Goal: Information Seeking & Learning: Learn about a topic

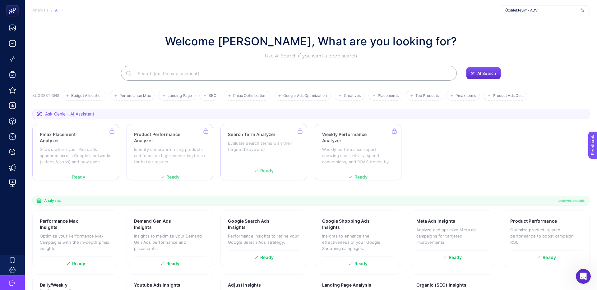
click at [535, 5] on div "Özdilekteyim - ADV" at bounding box center [545, 10] width 90 height 10
click at [423, 12] on section "Analysis / All Özdilekteyim - ADV + Add New Client" at bounding box center [311, 10] width 572 height 16
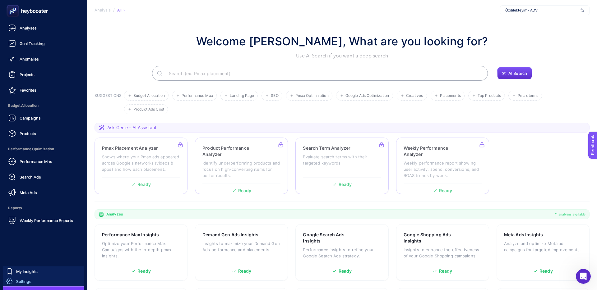
click at [17, 282] on span "Settings" at bounding box center [23, 281] width 15 height 5
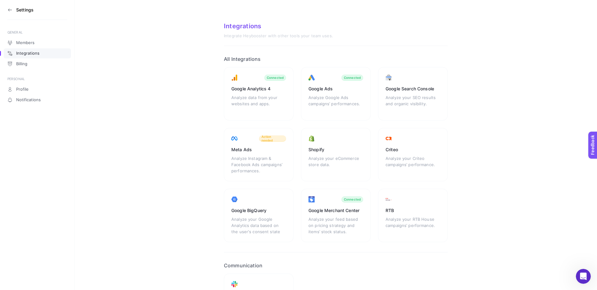
click at [10, 10] on icon at bounding box center [9, 10] width 3 height 0
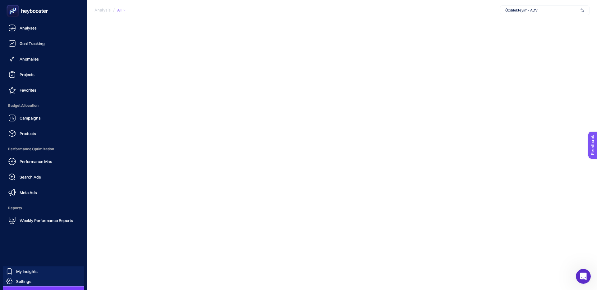
click at [44, 15] on icon at bounding box center [27, 11] width 45 height 12
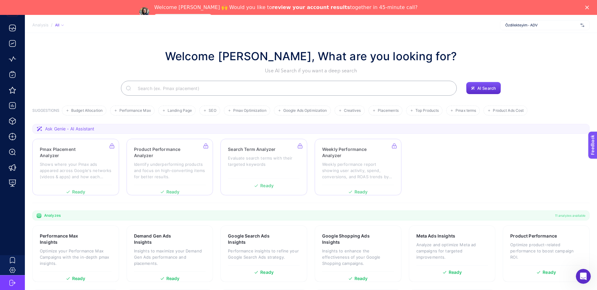
click at [588, 7] on icon "Close" at bounding box center [587, 8] width 4 height 4
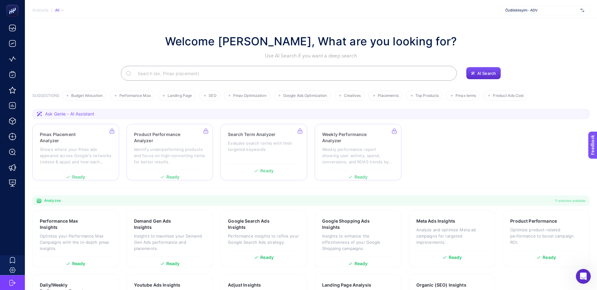
click at [543, 13] on div "Özdilekteyim - ADV" at bounding box center [545, 10] width 90 height 10
click at [470, 12] on section "Analysis / All Özdilekteyim - ADV + Add New Client" at bounding box center [311, 10] width 572 height 16
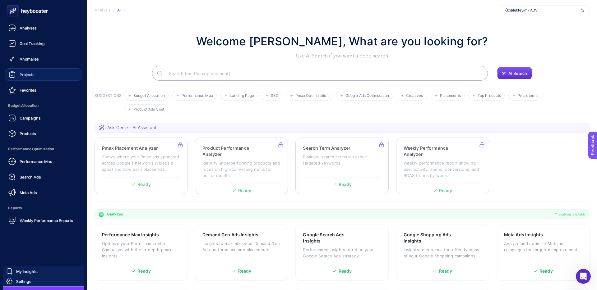
click at [35, 75] on link "Projects" at bounding box center [43, 74] width 77 height 12
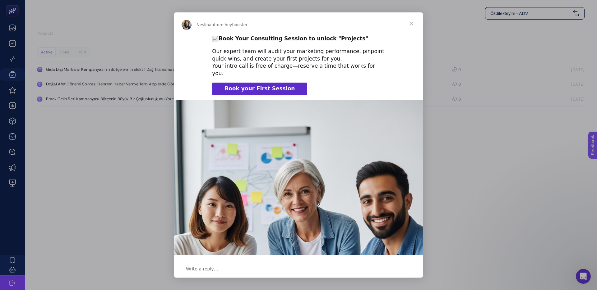
click at [412, 24] on span "Close" at bounding box center [411, 23] width 22 height 22
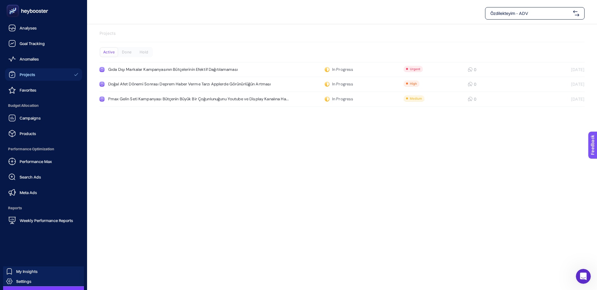
click at [34, 13] on icon at bounding box center [27, 11] width 45 height 12
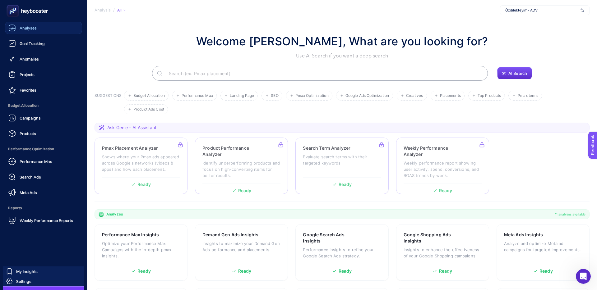
click at [17, 28] on div "Analyses" at bounding box center [22, 27] width 28 height 7
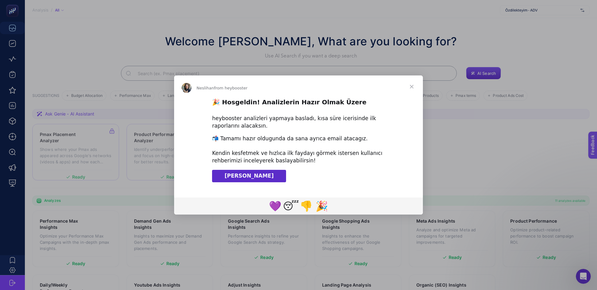
click at [412, 86] on span "Close" at bounding box center [411, 87] width 22 height 22
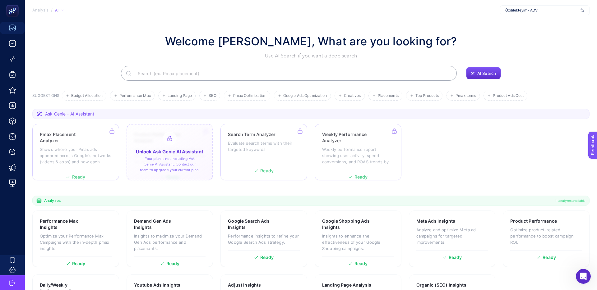
click at [165, 149] on div at bounding box center [170, 152] width 87 height 57
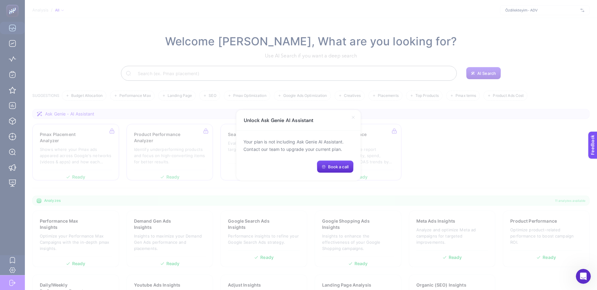
click at [355, 117] on icon at bounding box center [353, 117] width 5 height 5
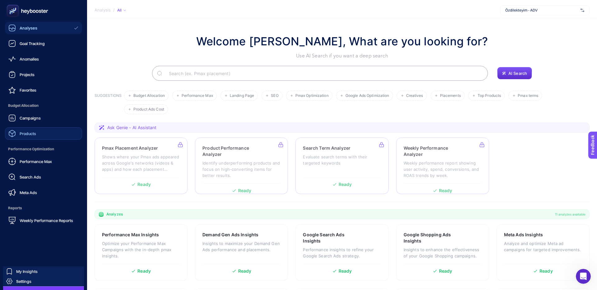
click at [30, 132] on span "Products" at bounding box center [28, 133] width 16 height 5
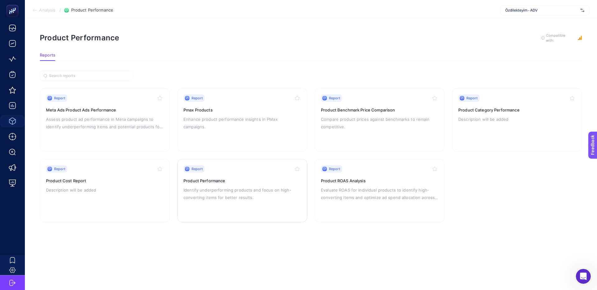
click at [226, 187] on p "Identify underperforming products and focus on high-converting items for better…" at bounding box center [241, 194] width 117 height 15
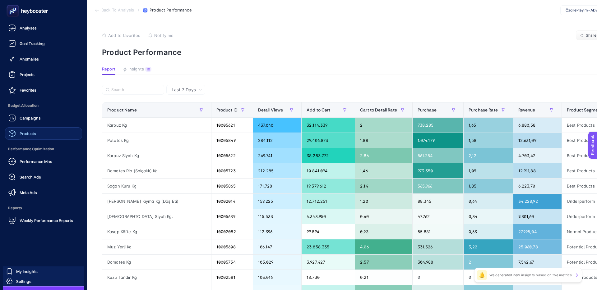
click at [29, 132] on span "Products" at bounding box center [28, 133] width 16 height 5
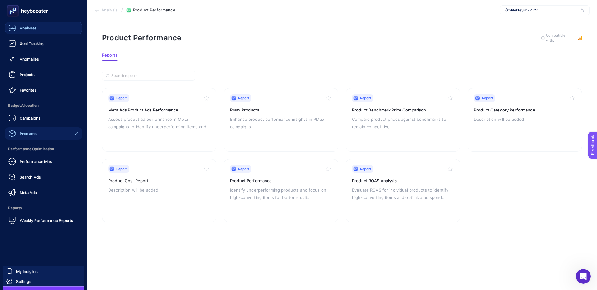
click at [41, 27] on link "Analyses" at bounding box center [43, 28] width 77 height 12
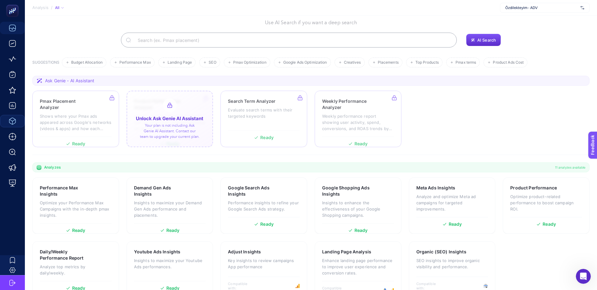
scroll to position [30, 0]
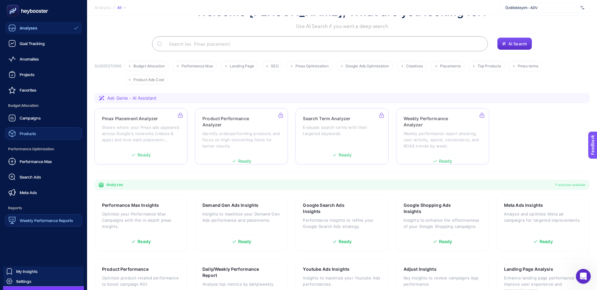
click at [45, 221] on span "Weekly Performance Reports" at bounding box center [46, 220] width 53 height 5
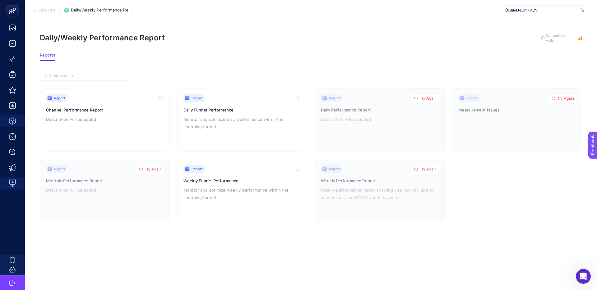
click at [101, 37] on h1 "Daily/Weekly Performance Report" at bounding box center [102, 37] width 125 height 9
click at [128, 38] on h1 "Daily/Weekly Performance Report" at bounding box center [102, 37] width 125 height 9
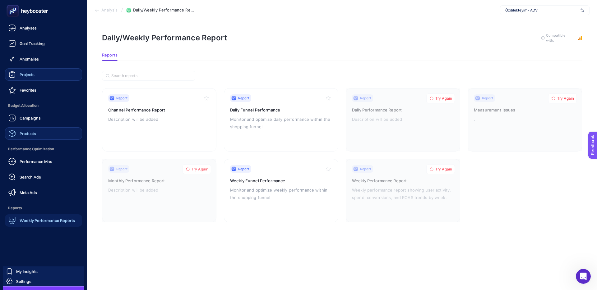
click at [21, 75] on span "Projects" at bounding box center [27, 74] width 15 height 5
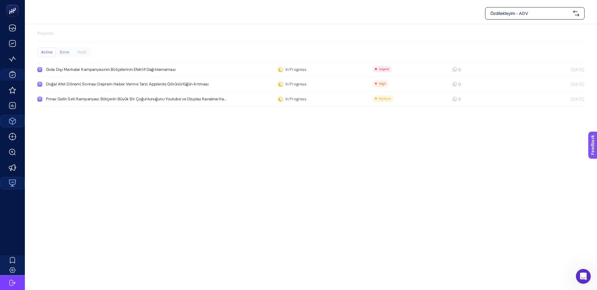
click at [62, 53] on div "Done" at bounding box center [64, 52] width 17 height 9
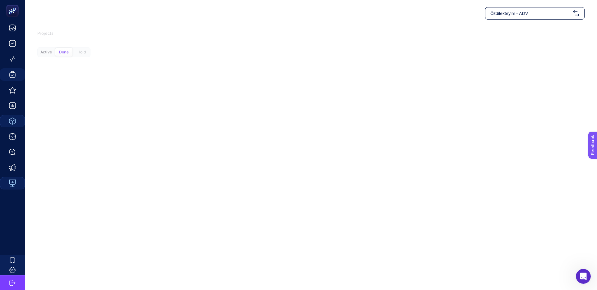
click at [51, 54] on div "Active" at bounding box center [46, 52] width 17 height 9
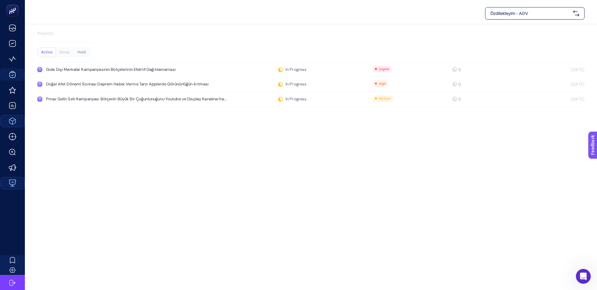
click at [86, 53] on div "Hold" at bounding box center [81, 52] width 17 height 9
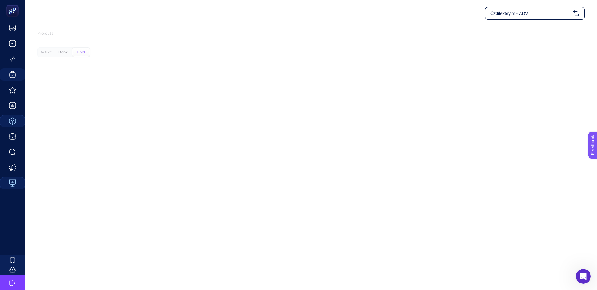
click at [62, 53] on div "Done" at bounding box center [63, 52] width 17 height 9
click at [48, 52] on div "Active" at bounding box center [46, 52] width 17 height 9
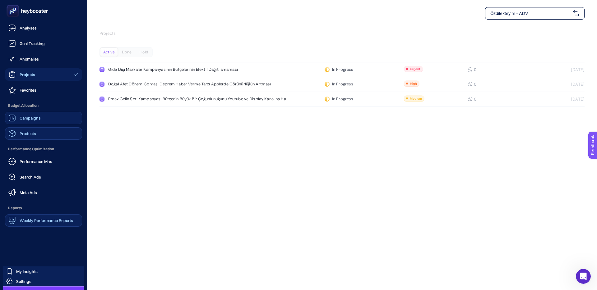
click at [35, 117] on span "Campaigns" at bounding box center [30, 118] width 21 height 5
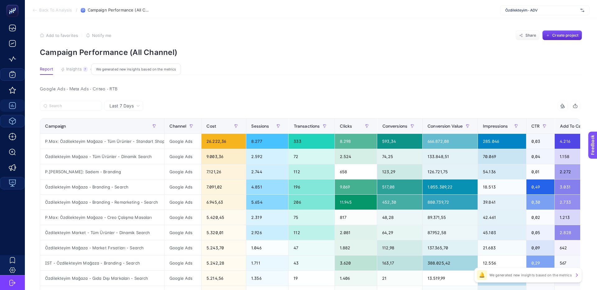
click at [72, 69] on span "Insights" at bounding box center [74, 69] width 16 height 5
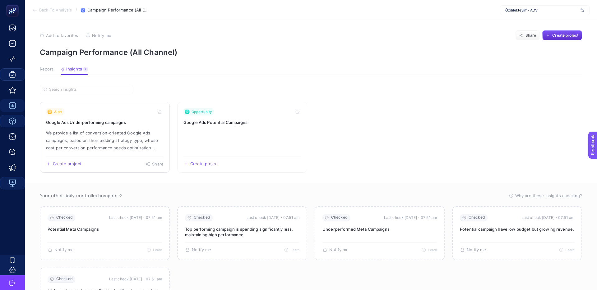
scroll to position [46, 0]
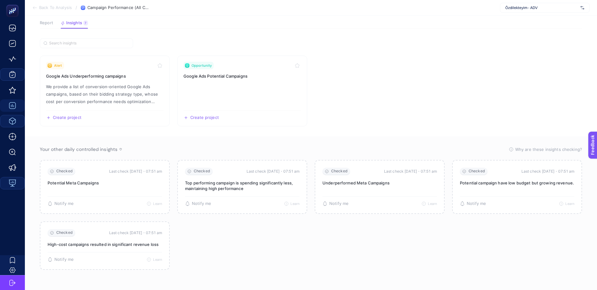
click at [42, 21] on span "Report" at bounding box center [46, 23] width 13 height 5
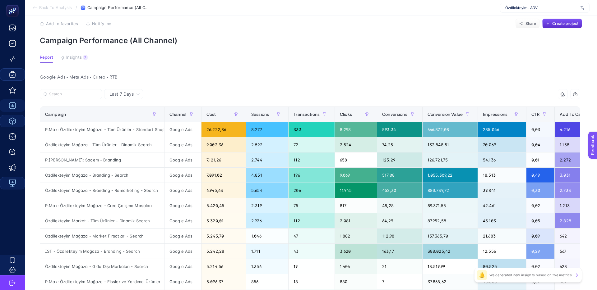
scroll to position [0, 0]
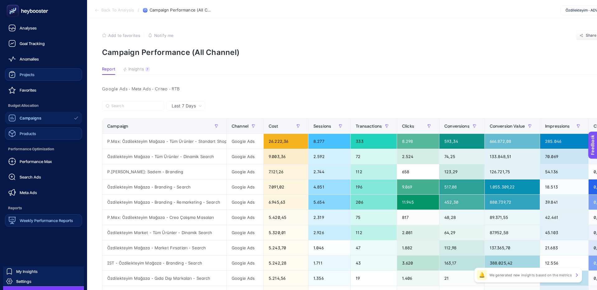
click at [29, 133] on span "Products" at bounding box center [28, 133] width 16 height 5
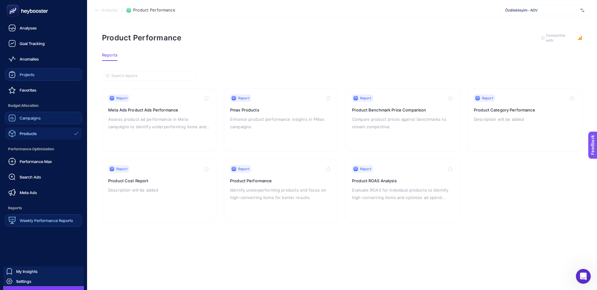
click at [32, 115] on div "Campaigns" at bounding box center [24, 117] width 32 height 7
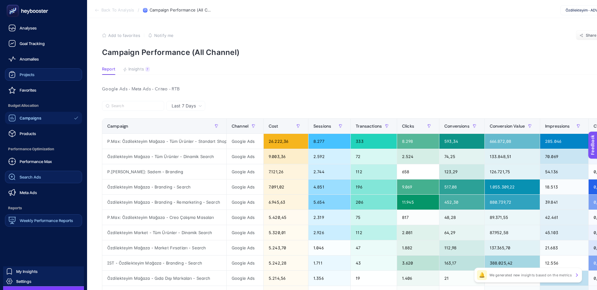
click at [30, 177] on span "Search Ads" at bounding box center [30, 177] width 21 height 5
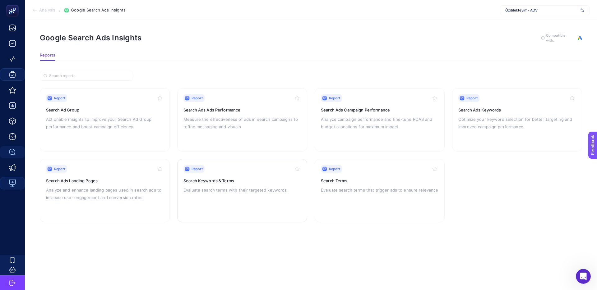
click at [213, 174] on div "Report Search Keywords & Terms Evaluate search terms with their targeted keywor…" at bounding box center [241, 190] width 117 height 51
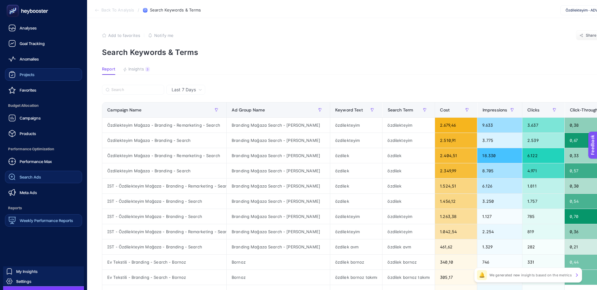
click at [30, 179] on span "Search Ads" at bounding box center [30, 177] width 21 height 5
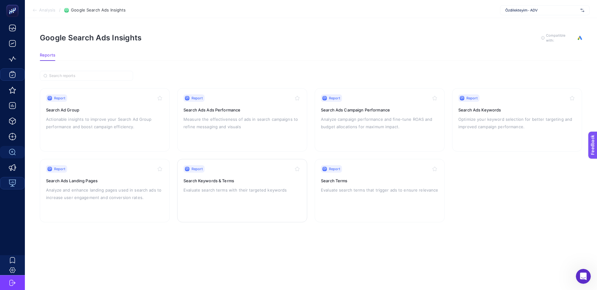
click at [231, 185] on div "Report Search Keywords & Terms Evaluate search terms with their targeted keywor…" at bounding box center [241, 190] width 117 height 51
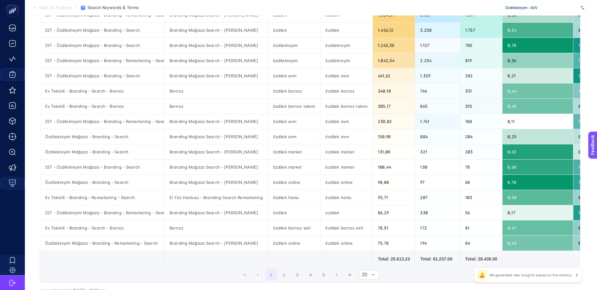
scroll to position [214, 0]
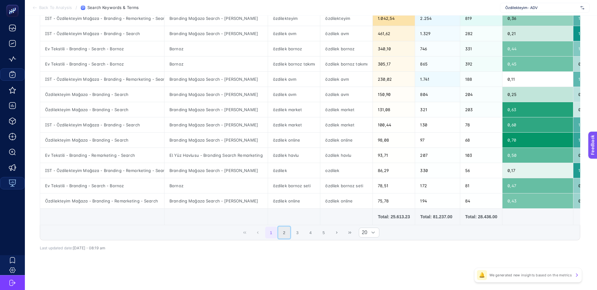
click at [283, 232] on button "2" at bounding box center [284, 233] width 12 height 12
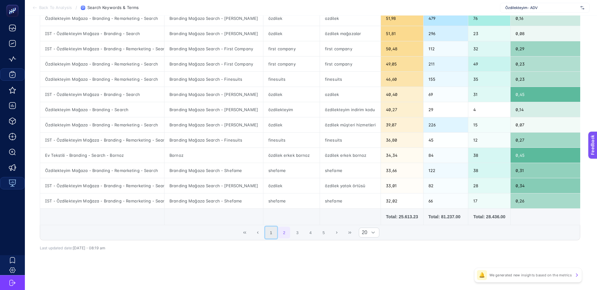
click at [269, 233] on button "1" at bounding box center [271, 233] width 12 height 12
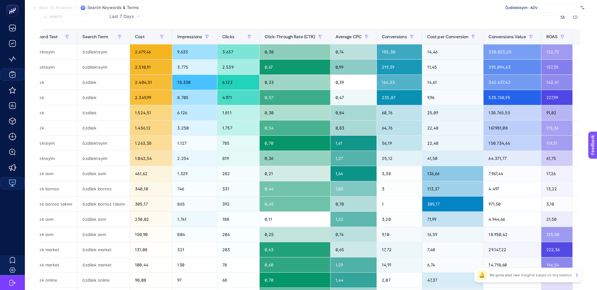
scroll to position [0, 261]
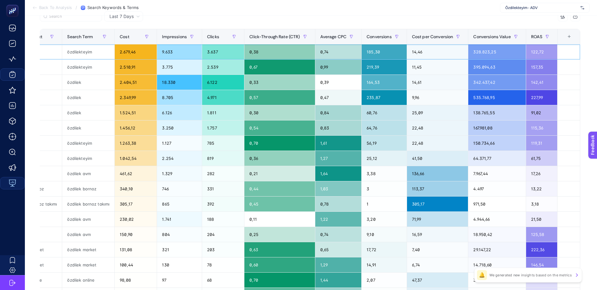
click at [375, 53] on div "185,30" at bounding box center [384, 51] width 45 height 15
click at [369, 97] on div "235,87" at bounding box center [384, 97] width 45 height 15
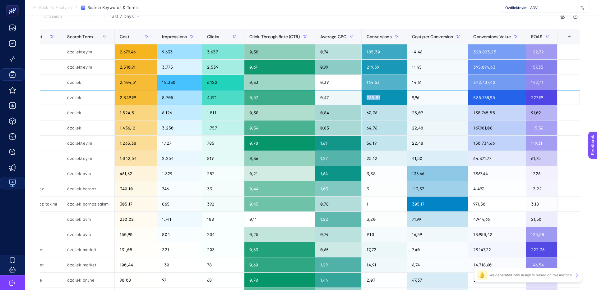
click at [369, 97] on div "235,87" at bounding box center [384, 97] width 45 height 15
click at [372, 97] on div "235,87" at bounding box center [384, 97] width 45 height 15
click at [371, 111] on div "60,76" at bounding box center [384, 112] width 45 height 15
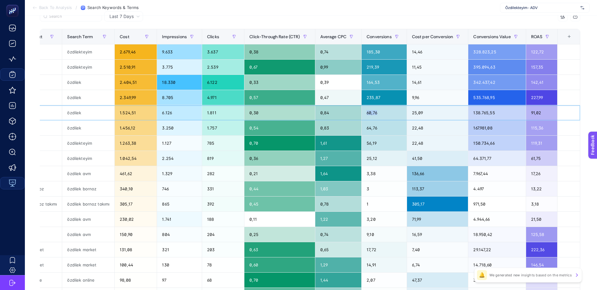
click at [371, 111] on div "60,76" at bounding box center [384, 112] width 45 height 15
click at [372, 112] on div "60,76" at bounding box center [384, 112] width 45 height 15
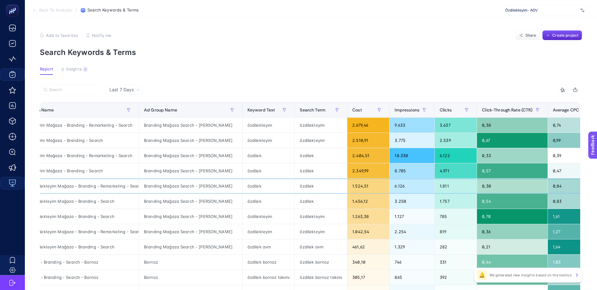
scroll to position [0, 0]
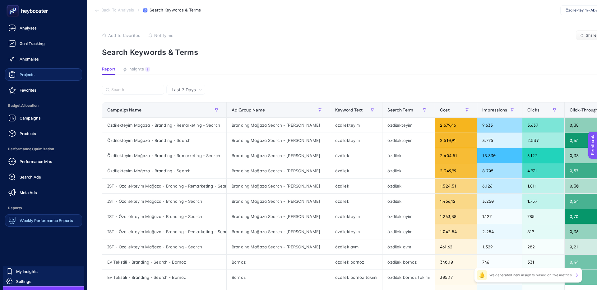
click at [27, 78] on link "Projects" at bounding box center [43, 74] width 77 height 12
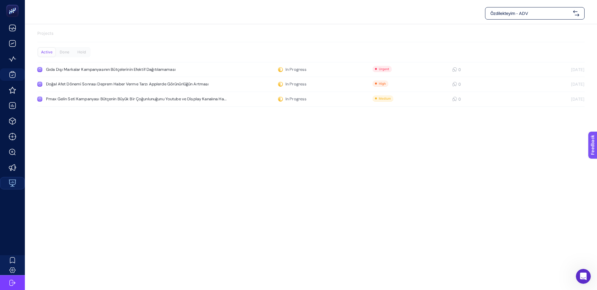
click at [370, 19] on div "Özdilekteyim - ADV" at bounding box center [310, 13] width 547 height 12
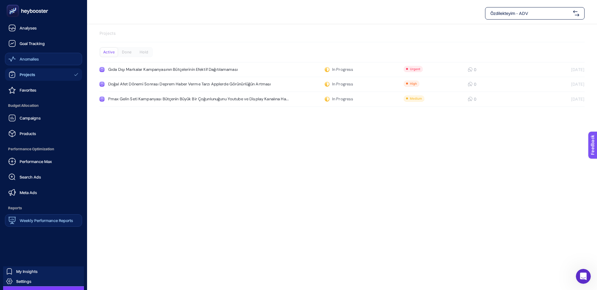
click at [26, 55] on div "Anomalies" at bounding box center [23, 58] width 30 height 7
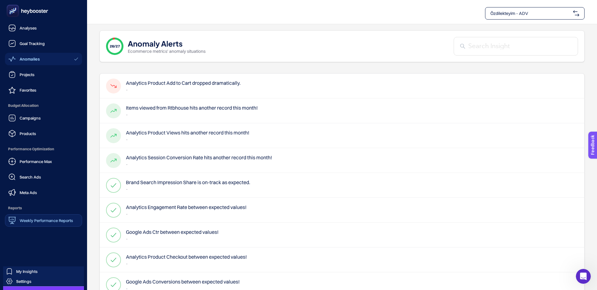
click at [32, 78] on div "Projects" at bounding box center [21, 74] width 26 height 7
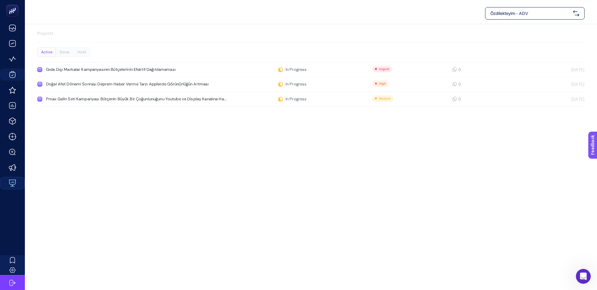
drag, startPoint x: 326, startPoint y: 28, endPoint x: 324, endPoint y: 33, distance: 5.2
click at [326, 28] on div "Projects Active Done Hold Gıda Dışı Markalar Kampanyasının Bütçelerinin Efektif…" at bounding box center [311, 69] width 572 height 91
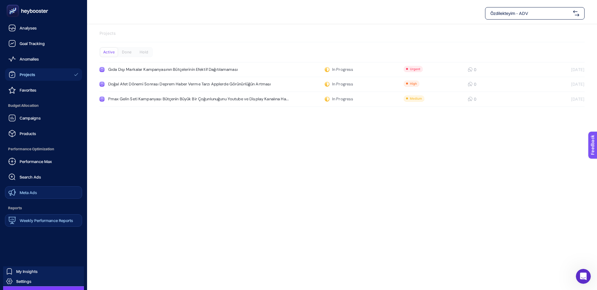
click at [26, 191] on span "Meta Ads" at bounding box center [28, 192] width 17 height 5
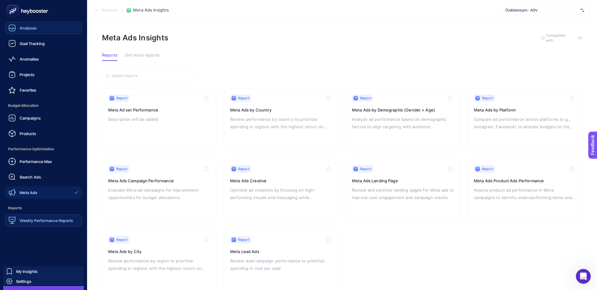
click at [38, 32] on link "Analyses" at bounding box center [43, 28] width 77 height 12
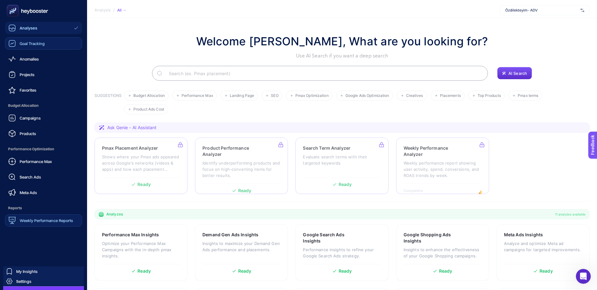
click at [25, 48] on link "Goal Tracking" at bounding box center [43, 43] width 77 height 12
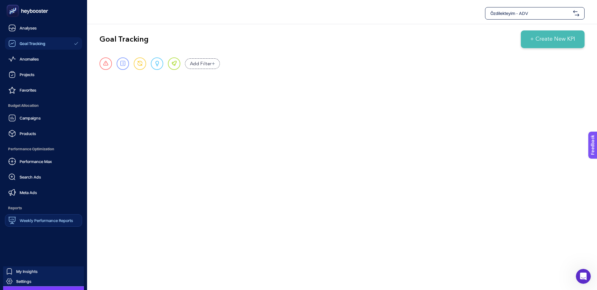
click at [40, 12] on icon at bounding box center [27, 11] width 45 height 12
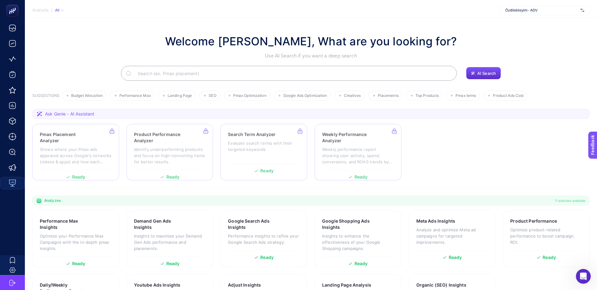
click at [88, 12] on section "Analysis / All Özdilekteyim - ADV" at bounding box center [311, 10] width 572 height 16
drag, startPoint x: 100, startPoint y: 5, endPoint x: 49, endPoint y: 71, distance: 82.9
click at [100, 5] on section "Analysis / All Özdilekteyim - ADV" at bounding box center [311, 10] width 572 height 16
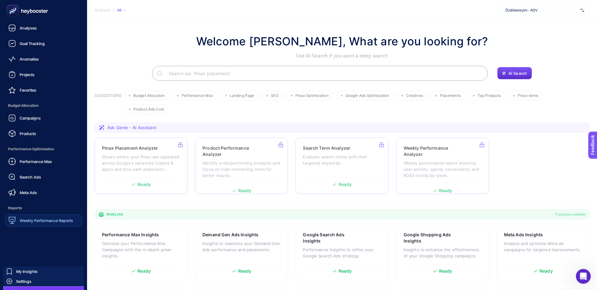
click at [31, 235] on nav "Analyses Goal Tracking Anomalies Projects Favorites Budget Allocation Campaigns…" at bounding box center [43, 156] width 81 height 269
click at [10, 270] on icon at bounding box center [9, 272] width 6 height 6
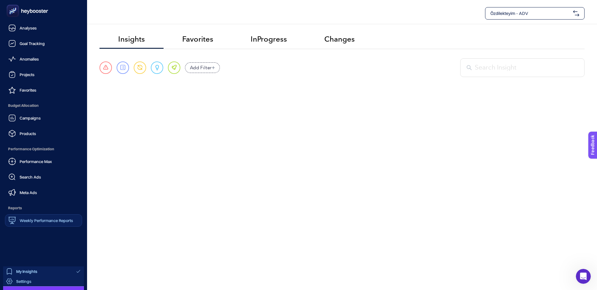
click at [15, 280] on div "Settings" at bounding box center [18, 282] width 25 height 6
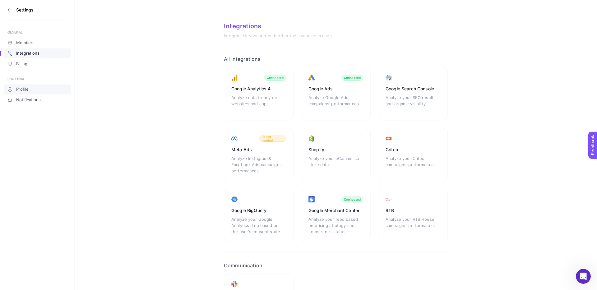
click at [36, 93] on link "Profile" at bounding box center [37, 90] width 67 height 10
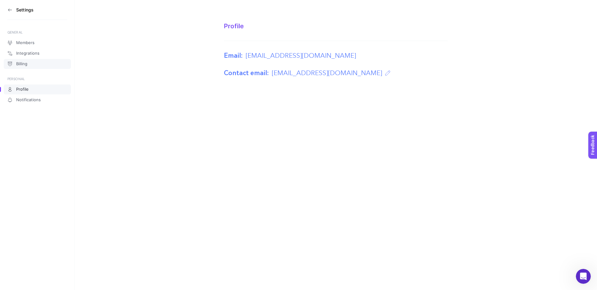
click at [19, 67] on link "Billing" at bounding box center [37, 64] width 67 height 10
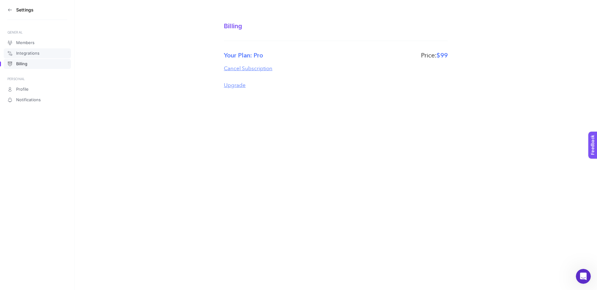
click at [24, 51] on span "Integrations" at bounding box center [27, 53] width 23 height 5
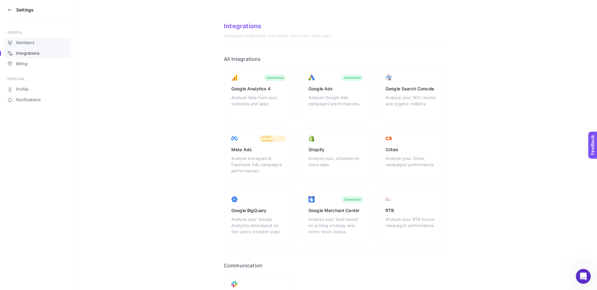
click at [40, 43] on link "Members" at bounding box center [37, 43] width 67 height 10
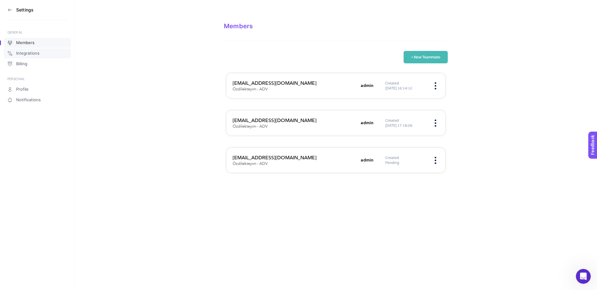
click at [36, 52] on span "Integrations" at bounding box center [27, 53] width 23 height 5
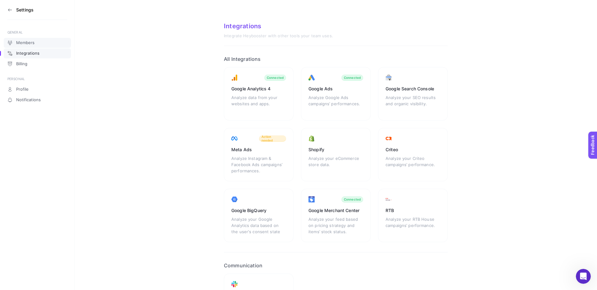
click at [33, 46] on link "Members" at bounding box center [37, 43] width 67 height 10
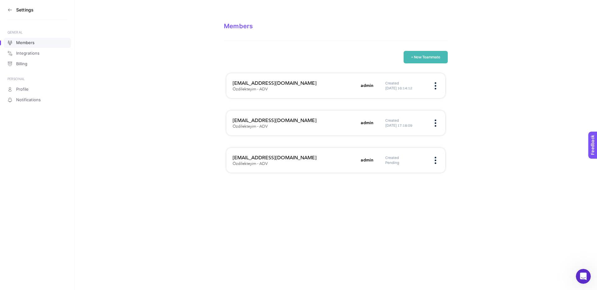
drag, startPoint x: 7, startPoint y: 9, endPoint x: 20, endPoint y: 30, distance: 24.2
click at [7, 9] on aside "Settings GENERAL Members Integrations Billing PERSONAL Profile Notifications" at bounding box center [37, 145] width 75 height 290
click at [9, 10] on icon at bounding box center [9, 9] width 5 height 5
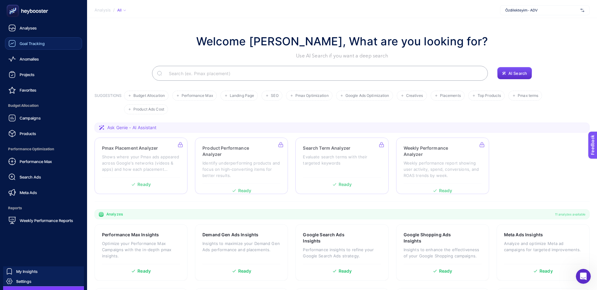
click at [59, 40] on link "Goal Tracking" at bounding box center [43, 43] width 77 height 12
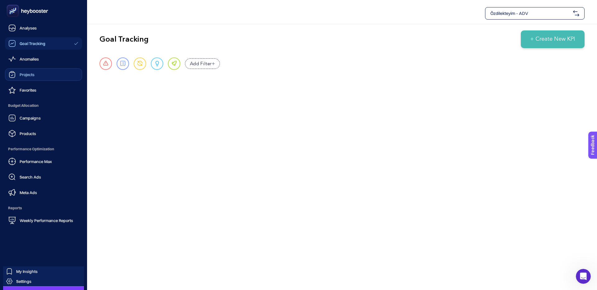
click at [25, 74] on span "Projects" at bounding box center [27, 74] width 15 height 5
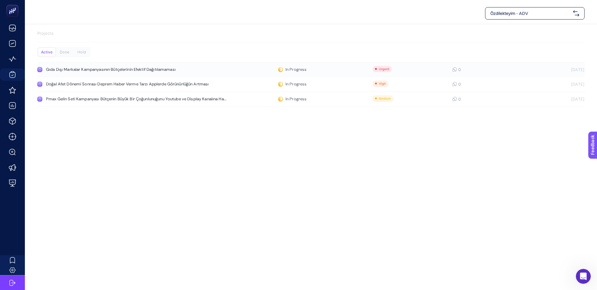
click at [122, 68] on div "Gıda Dışı Markalar Kampanyasının Bütçelerinin Efektif Dağıtılamaması" at bounding box center [118, 69] width 144 height 5
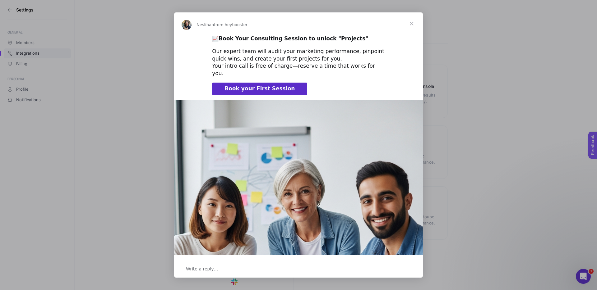
click at [412, 25] on span "Close" at bounding box center [411, 23] width 22 height 22
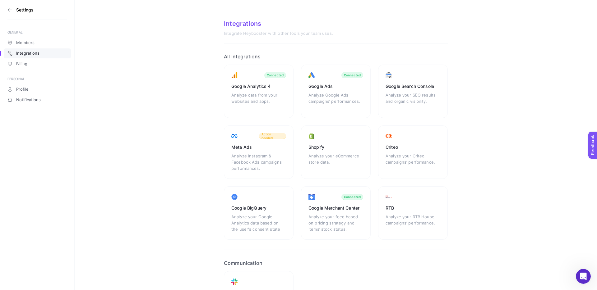
click at [8, 8] on icon at bounding box center [9, 9] width 5 height 5
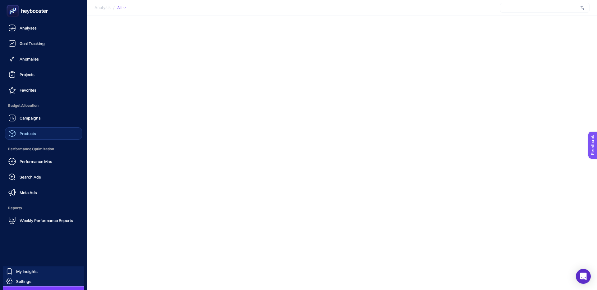
click at [31, 133] on span "Products" at bounding box center [28, 133] width 16 height 5
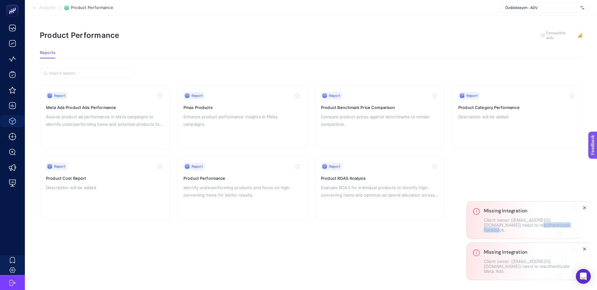
drag, startPoint x: 487, startPoint y: 230, endPoint x: 532, endPoint y: 230, distance: 44.5
click at [532, 230] on p "Client owner ([EMAIL_ADDRESS][DOMAIN_NAME]) need to reauthenticate Facebook." at bounding box center [529, 225] width 91 height 15
drag, startPoint x: 532, startPoint y: 230, endPoint x: 540, endPoint y: 230, distance: 8.7
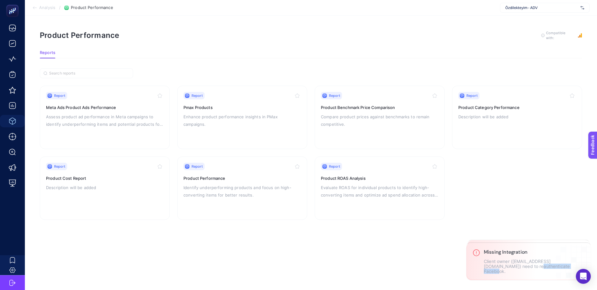
click at [532, 259] on p "Client owner ([EMAIL_ADDRESS][DOMAIN_NAME]) need to reauthenticate Facebook." at bounding box center [534, 266] width 101 height 15
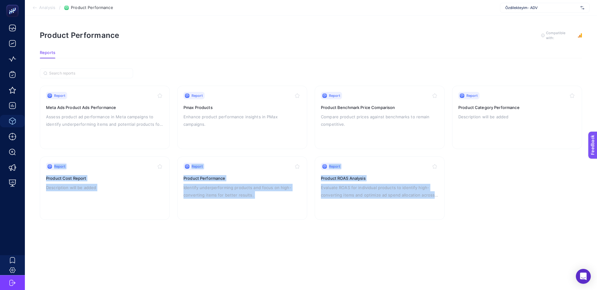
drag, startPoint x: 514, startPoint y: 229, endPoint x: 493, endPoint y: 230, distance: 20.8
click at [493, 230] on article "Product Performance To get quality results from this analysis, we recommend tha…" at bounding box center [311, 153] width 572 height 275
click at [490, 230] on article "Product Performance To get quality results from this analysis, we recommend tha…" at bounding box center [311, 153] width 572 height 275
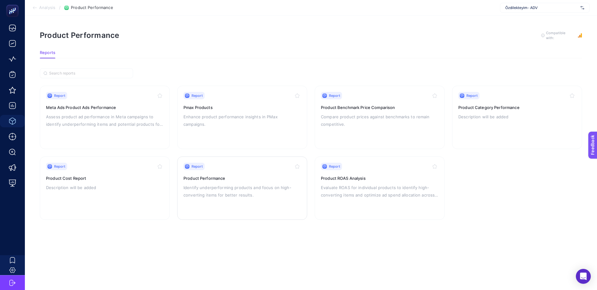
click at [221, 186] on p "Identify underperforming products and focus on high-converting items for better…" at bounding box center [241, 191] width 117 height 15
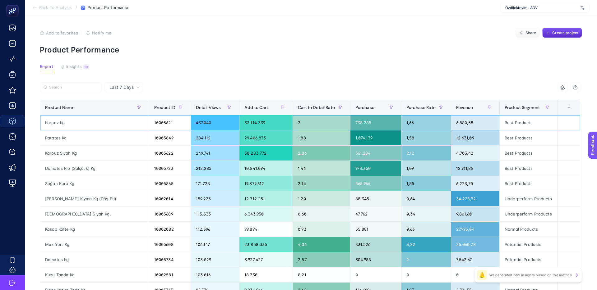
click at [191, 124] on div "437.040" at bounding box center [215, 122] width 48 height 15
click at [195, 124] on div "437.040" at bounding box center [215, 122] width 48 height 15
drag, startPoint x: 197, startPoint y: 124, endPoint x: 187, endPoint y: 123, distance: 10.3
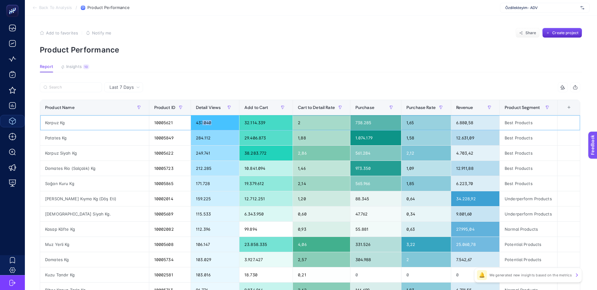
click at [191, 123] on div "437.040" at bounding box center [215, 122] width 48 height 15
drag, startPoint x: 187, startPoint y: 123, endPoint x: 189, endPoint y: 119, distance: 5.1
click at [191, 123] on div "437.040" at bounding box center [215, 122] width 48 height 15
click at [520, 276] on p "We generated new insights based on the metrics" at bounding box center [530, 275] width 82 height 5
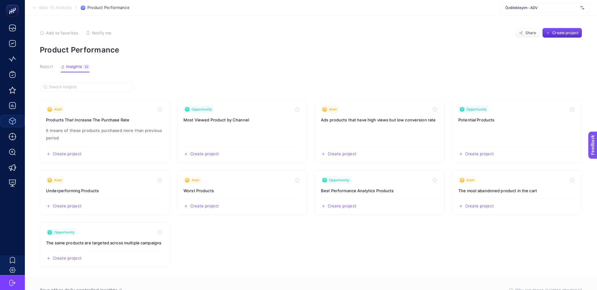
click at [46, 66] on span "Report" at bounding box center [46, 66] width 13 height 5
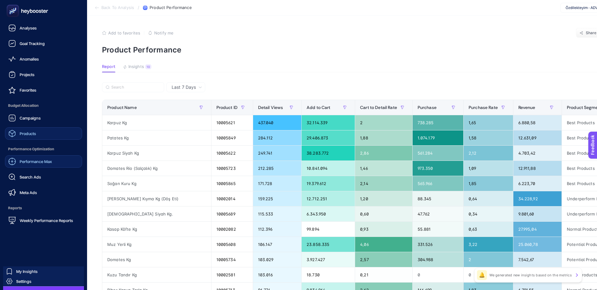
click at [36, 160] on span "Performance Max" at bounding box center [36, 161] width 32 height 5
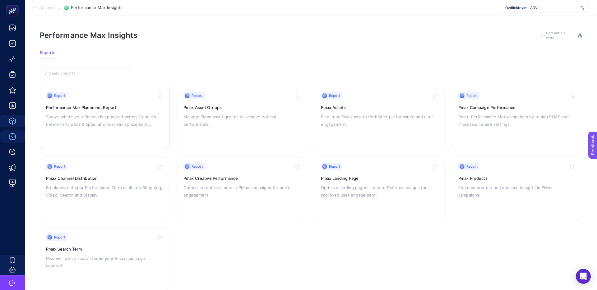
click at [102, 130] on div "Report Performance Max Placement Report Shows where your Pmax ads appeared acro…" at bounding box center [104, 117] width 117 height 51
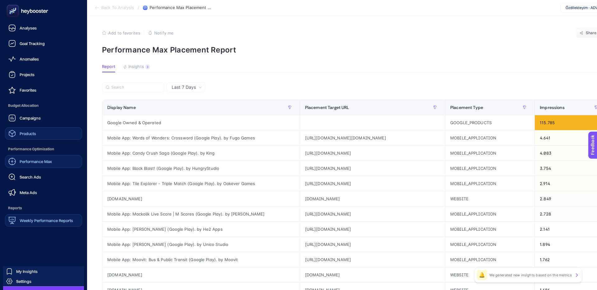
click at [35, 221] on span "Weekly Performance Reports" at bounding box center [46, 220] width 53 height 5
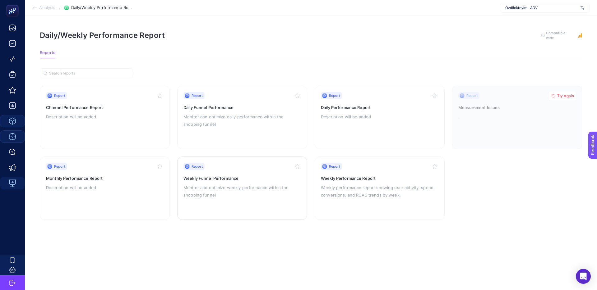
click at [200, 185] on p "Monitor and optimize weekly performance within the shopping funnel" at bounding box center [241, 191] width 117 height 15
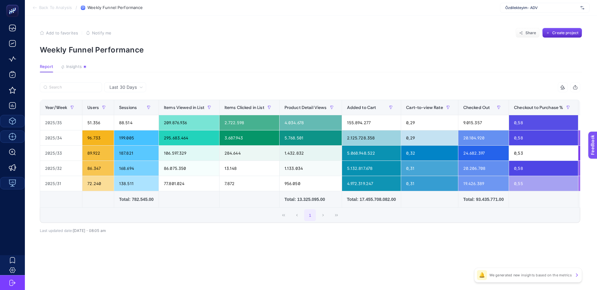
click at [130, 85] on span "Last 30 Days" at bounding box center [122, 87] width 27 height 6
click at [204, 77] on article "Add to favorites false Notify me Share Create project Weekly Funnel Performance…" at bounding box center [311, 153] width 572 height 275
drag, startPoint x: 167, startPoint y: 152, endPoint x: 189, endPoint y: 152, distance: 21.8
click at [189, 152] on div "106.597.329" at bounding box center [189, 153] width 60 height 15
click at [174, 152] on div "106.597.329" at bounding box center [189, 153] width 60 height 15
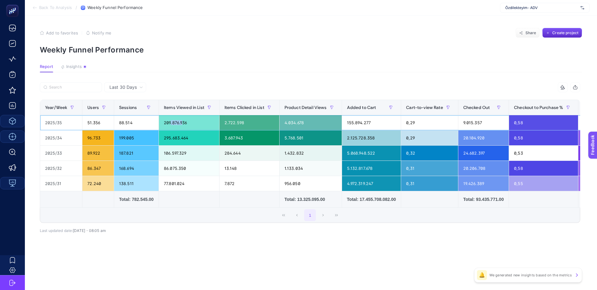
drag, startPoint x: 176, startPoint y: 125, endPoint x: 184, endPoint y: 124, distance: 8.4
click at [184, 124] on div "209.876.936" at bounding box center [189, 122] width 60 height 15
click at [189, 124] on div "209.876.936" at bounding box center [189, 122] width 60 height 15
drag, startPoint x: 190, startPoint y: 124, endPoint x: 162, endPoint y: 123, distance: 28.6
click at [162, 123] on div "209.876.936" at bounding box center [189, 122] width 60 height 15
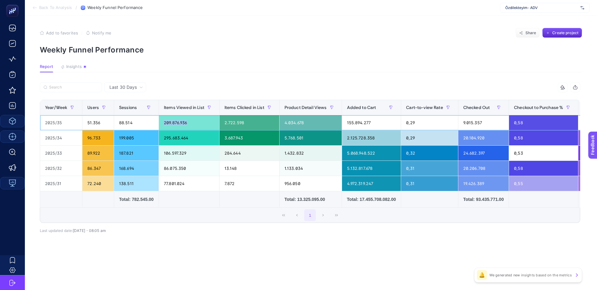
click at [178, 123] on div "209.876.936" at bounding box center [189, 122] width 60 height 15
drag, startPoint x: 165, startPoint y: 124, endPoint x: 192, endPoint y: 124, distance: 27.0
click at [192, 124] on div "209.876.936" at bounding box center [189, 122] width 60 height 15
click at [121, 138] on div "199.005" at bounding box center [136, 138] width 44 height 15
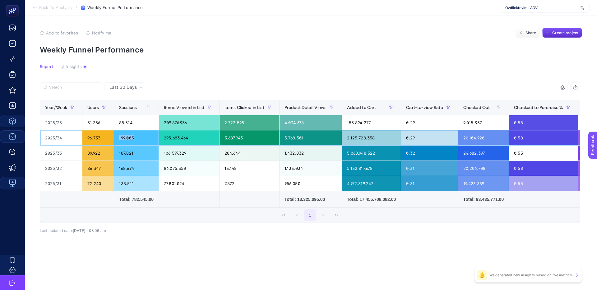
click at [121, 138] on div "199.005" at bounding box center [136, 138] width 44 height 15
click at [89, 122] on div "51.356" at bounding box center [97, 122] width 31 height 15
click at [122, 122] on div "88.514" at bounding box center [136, 122] width 44 height 15
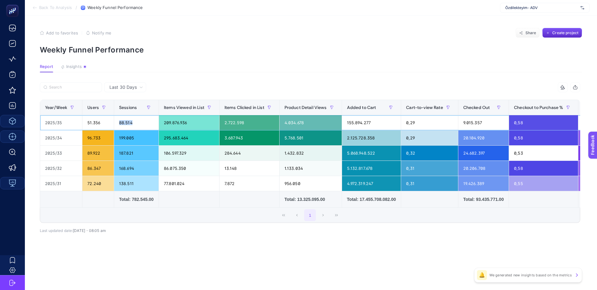
click at [122, 122] on div "88.514" at bounding box center [136, 122] width 44 height 15
click at [123, 122] on div "88.514" at bounding box center [136, 122] width 44 height 15
click at [124, 138] on div "199.005" at bounding box center [136, 138] width 44 height 15
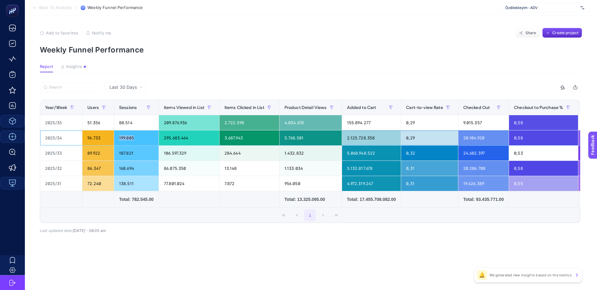
click at [124, 138] on div "199.005" at bounding box center [136, 138] width 44 height 15
click at [128, 138] on div "199.005" at bounding box center [136, 138] width 44 height 15
click at [92, 137] on div "96.733" at bounding box center [97, 138] width 31 height 15
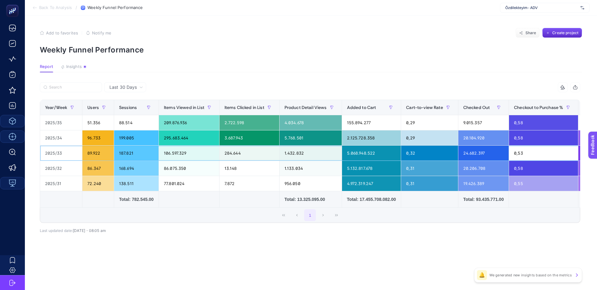
click at [93, 155] on div "89.922" at bounding box center [97, 153] width 31 height 15
click at [55, 137] on div "2025/34" at bounding box center [61, 138] width 42 height 15
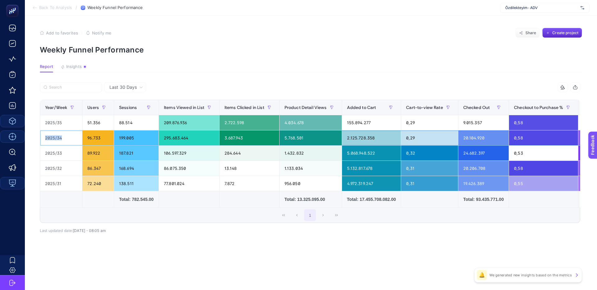
click at [55, 137] on div "2025/34" at bounding box center [61, 138] width 42 height 15
click at [60, 138] on div "2025/34" at bounding box center [61, 138] width 42 height 15
click at [39, 8] on span "Back To Analysis" at bounding box center [55, 7] width 33 height 5
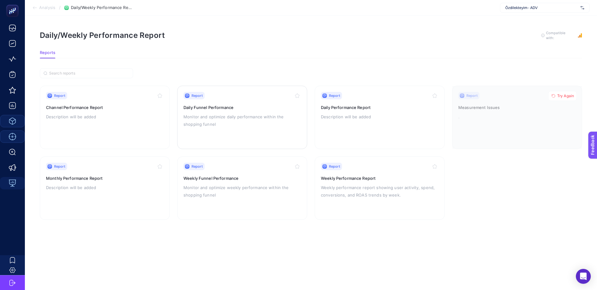
click at [234, 110] on div "Report Daily Funnel Performance Monitor and optimize daily performance within t…" at bounding box center [241, 117] width 117 height 51
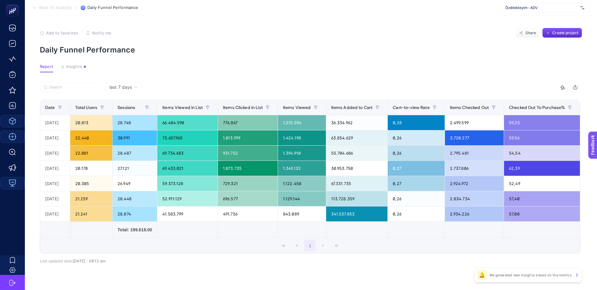
scroll to position [13, 0]
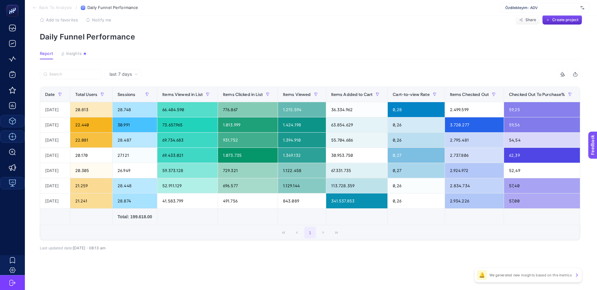
click at [118, 72] on span "last 7 days" at bounding box center [120, 74] width 22 height 6
click at [124, 100] on li "last 30 days" at bounding box center [122, 98] width 33 height 11
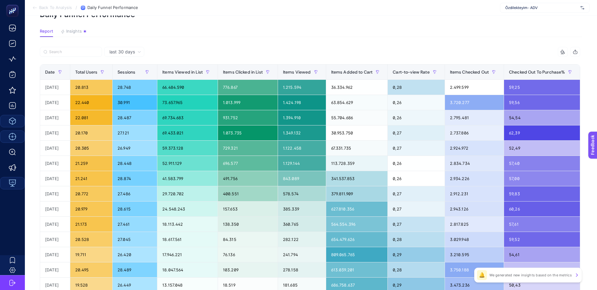
scroll to position [32, 0]
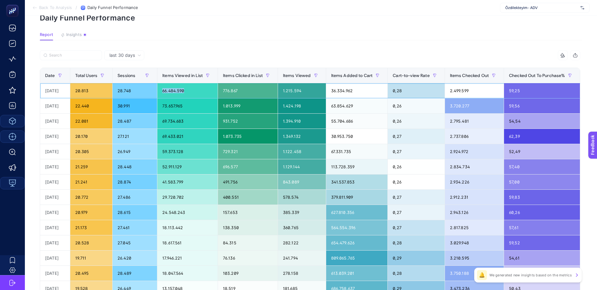
drag, startPoint x: 172, startPoint y: 89, endPoint x: 193, endPoint y: 90, distance: 21.5
click at [193, 90] on div "66.484.590" at bounding box center [187, 90] width 60 height 15
click at [181, 90] on div "66.484.590" at bounding box center [187, 90] width 60 height 15
drag, startPoint x: 245, startPoint y: 91, endPoint x: 223, endPoint y: 90, distance: 22.4
click at [223, 90] on tr "2025-08-26 20.813 28.748 66.484.590 776.867 1.215.594 36.334.962 0,28 2.499.599…" at bounding box center [382, 90] width 684 height 15
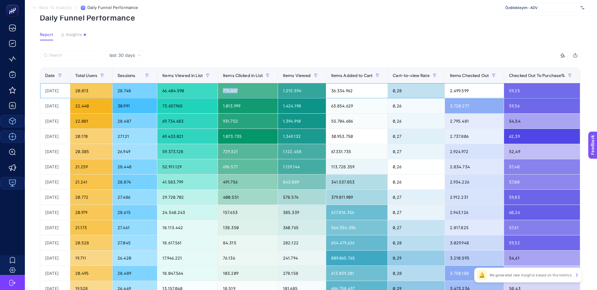
click at [218, 90] on div "66.484.590" at bounding box center [187, 90] width 60 height 15
click at [225, 90] on div "776.867" at bounding box center [248, 90] width 60 height 15
click at [239, 90] on div "776.867" at bounding box center [248, 90] width 60 height 15
drag, startPoint x: 192, startPoint y: 90, endPoint x: 171, endPoint y: 90, distance: 21.1
click at [171, 90] on div "66.484.590" at bounding box center [187, 90] width 60 height 15
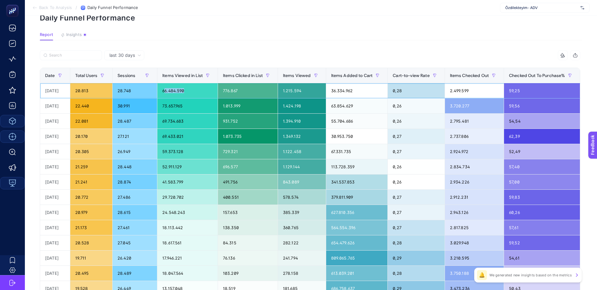
click at [171, 90] on div "66.484.590" at bounding box center [187, 90] width 60 height 15
drag, startPoint x: 169, startPoint y: 90, endPoint x: 194, endPoint y: 91, distance: 25.2
click at [194, 91] on div "66.484.590" at bounding box center [187, 90] width 60 height 15
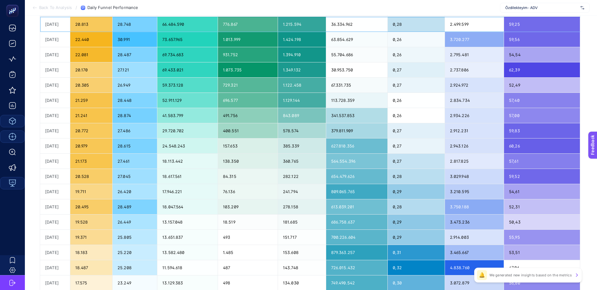
scroll to position [97, 0]
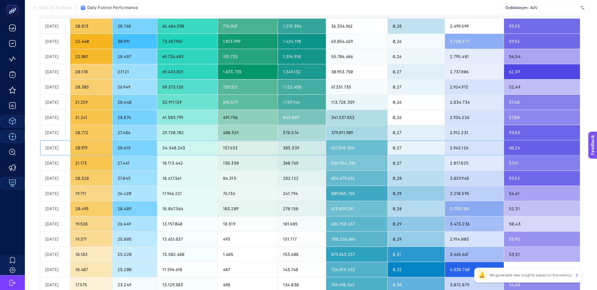
drag, startPoint x: 68, startPoint y: 149, endPoint x: 45, endPoint y: 149, distance: 23.0
click at [45, 149] on div "2025-08-18" at bounding box center [55, 147] width 30 height 15
drag, startPoint x: 227, startPoint y: 119, endPoint x: 51, endPoint y: 117, distance: 175.9
click at [51, 117] on tr "2025-08-20 21.241 28.874 41.583.799 491.756 843.089 341.537.853 0,26 2.934.226 …" at bounding box center [382, 117] width 684 height 15
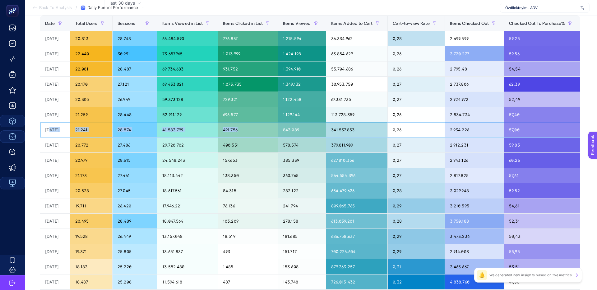
scroll to position [85, 0]
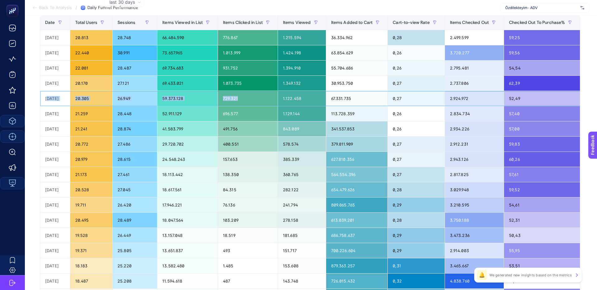
drag, startPoint x: 168, startPoint y: 99, endPoint x: 48, endPoint y: 98, distance: 119.4
click at [48, 98] on tr "2025-08-22 20.305 26.949 59.373.128 729.321 1.122.458 67.331.735 0,27 2.924.972…" at bounding box center [382, 98] width 684 height 15
drag, startPoint x: 261, startPoint y: 83, endPoint x: 60, endPoint y: 84, distance: 201.4
click at [60, 83] on tr "2025-08-23 20.170 27.121 69.433.021 1.073.735 1.349.132 30.953.750 0,27 2.737.8…" at bounding box center [382, 83] width 684 height 15
drag, startPoint x: 251, startPoint y: 70, endPoint x: 42, endPoint y: 68, distance: 208.9
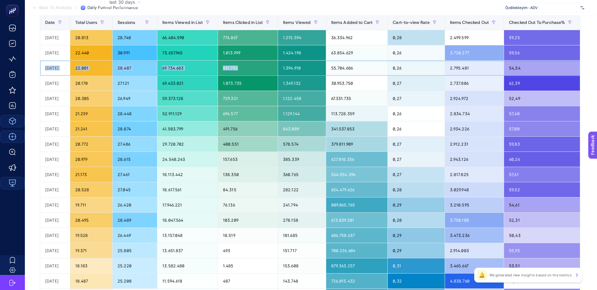
click at [42, 68] on tr "2025-08-24 22.081 28.487 69.734.683 931.752 1.394.910 55.704.686 0,26 2.795.481…" at bounding box center [382, 68] width 684 height 15
drag, startPoint x: 185, startPoint y: 51, endPoint x: 44, endPoint y: 51, distance: 141.1
click at [44, 51] on tr "2025-08-25 22.440 30.991 73.657.965 1.013.999 1.424.198 63.854.629 0,26 3.720.2…" at bounding box center [382, 52] width 684 height 15
drag, startPoint x: 189, startPoint y: 128, endPoint x: 150, endPoint y: 128, distance: 38.9
click at [150, 128] on tr "2025-08-20 21.241 28.874 41.583.799 491.756 843.089 341.537.853 0,26 2.934.226 …" at bounding box center [382, 129] width 684 height 15
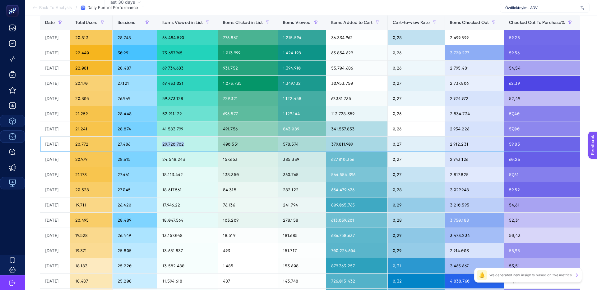
drag, startPoint x: 189, startPoint y: 143, endPoint x: 160, endPoint y: 143, distance: 28.6
click at [160, 143] on tr "2025-08-19 20.772 27.486 29.720.702 400.551 578.574 379.811.909 0,27 2.912.231 …" at bounding box center [382, 144] width 684 height 15
drag, startPoint x: 200, startPoint y: 160, endPoint x: 160, endPoint y: 159, distance: 40.1
click at [161, 159] on tr "2025-08-18 20.979 28.615 24.548.243 157.653 385.339 627.810.356 0,27 2.943.126 …" at bounding box center [382, 159] width 684 height 15
click at [157, 159] on div "28.615" at bounding box center [135, 159] width 44 height 15
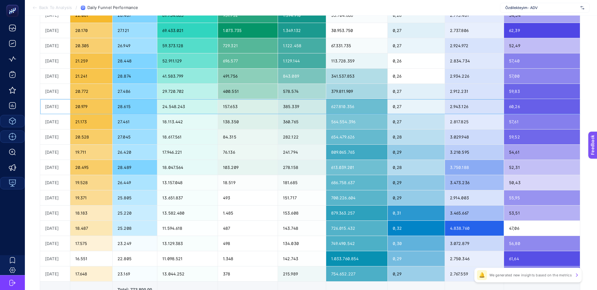
scroll to position [124, 0]
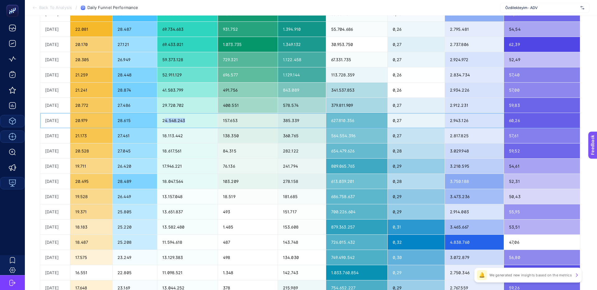
drag, startPoint x: 201, startPoint y: 120, endPoint x: 170, endPoint y: 120, distance: 30.8
click at [170, 120] on div "24.548.243" at bounding box center [187, 120] width 60 height 15
drag, startPoint x: 188, startPoint y: 120, endPoint x: 159, endPoint y: 120, distance: 28.6
click at [159, 120] on tr "2025-08-18 20.979 28.615 24.548.243 157.653 385.339 627.810.356 0,27 2.943.126 …" at bounding box center [382, 120] width 684 height 15
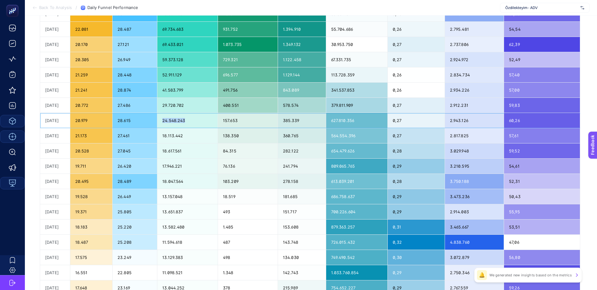
click at [198, 120] on div "24.548.243" at bounding box center [187, 120] width 60 height 15
drag, startPoint x: 184, startPoint y: 121, endPoint x: 165, endPoint y: 120, distance: 19.3
click at [165, 120] on div "24.548.243" at bounding box center [187, 120] width 60 height 15
click at [205, 121] on div "24.548.243" at bounding box center [187, 120] width 60 height 15
drag, startPoint x: 204, startPoint y: 121, endPoint x: 168, endPoint y: 120, distance: 35.8
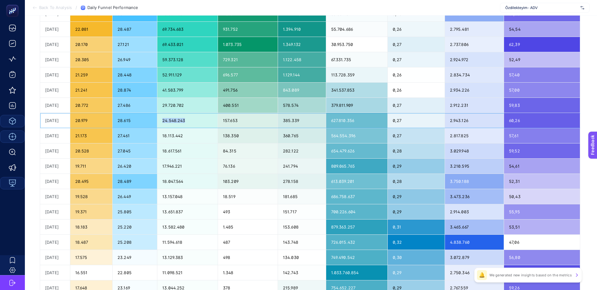
click at [168, 120] on div "24.548.243" at bounding box center [187, 120] width 60 height 15
click at [203, 121] on div "24.548.243" at bounding box center [187, 120] width 60 height 15
drag, startPoint x: 196, startPoint y: 122, endPoint x: 170, endPoint y: 121, distance: 25.8
click at [170, 121] on div "24.548.243" at bounding box center [187, 120] width 60 height 15
click at [205, 121] on div "24.548.243" at bounding box center [187, 120] width 60 height 15
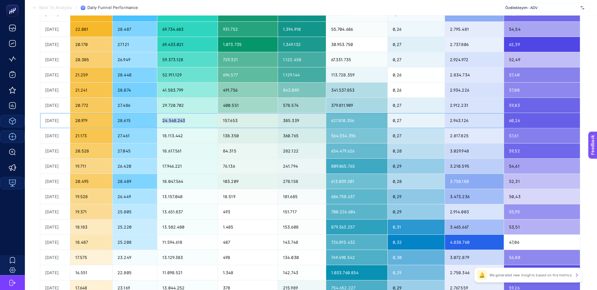
drag, startPoint x: 182, startPoint y: 121, endPoint x: 168, endPoint y: 121, distance: 14.6
click at [168, 121] on div "24.548.243" at bounding box center [187, 120] width 60 height 15
drag, startPoint x: 167, startPoint y: 121, endPoint x: 204, endPoint y: 121, distance: 36.7
click at [204, 121] on div "24.548.243" at bounding box center [187, 120] width 60 height 15
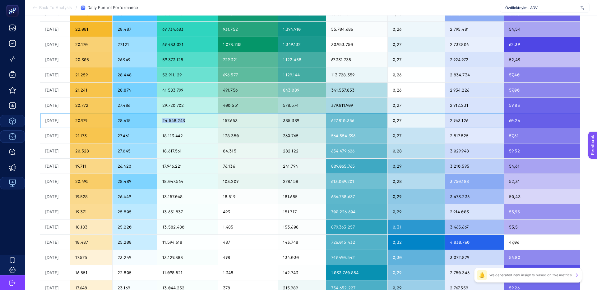
click at [204, 121] on div "24.548.243" at bounding box center [187, 120] width 60 height 15
drag, startPoint x: 177, startPoint y: 121, endPoint x: 168, endPoint y: 121, distance: 8.7
click at [168, 121] on div "24.548.243" at bounding box center [187, 120] width 60 height 15
drag, startPoint x: 195, startPoint y: 121, endPoint x: 200, endPoint y: 121, distance: 5.9
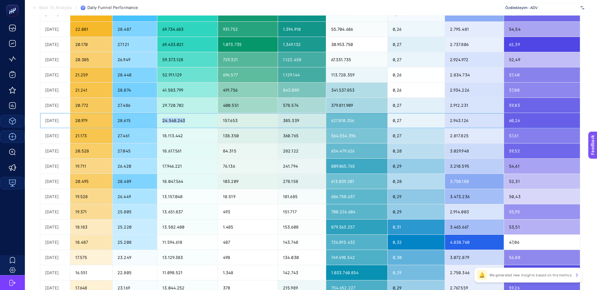
click at [200, 121] on div "24.548.243" at bounding box center [187, 120] width 60 height 15
click at [201, 121] on div "24.548.243" at bounding box center [187, 120] width 60 height 15
drag, startPoint x: 171, startPoint y: 121, endPoint x: 158, endPoint y: 121, distance: 13.4
click at [158, 121] on tr "2025-08-18 20.979 28.615 24.548.243 157.653 385.339 627.810.356 0,27 2.943.126 …" at bounding box center [382, 120] width 684 height 15
click at [201, 122] on div "24.548.243" at bounding box center [187, 120] width 60 height 15
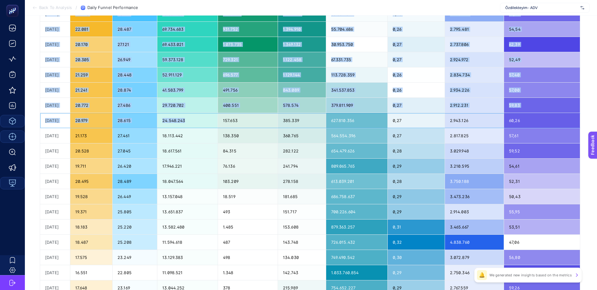
drag, startPoint x: 170, startPoint y: 121, endPoint x: 38, endPoint y: 121, distance: 132.1
click at [38, 121] on div "last 30 days 11 items selected Date Total Users Sessions Items Viewed in List I…" at bounding box center [310, 161] width 550 height 407
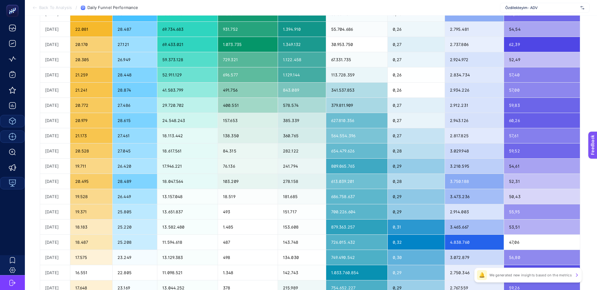
click at [38, 121] on div "last 30 days 11 items selected Date Total Users Sessions Items Viewed in List I…" at bounding box center [310, 161] width 550 height 407
drag, startPoint x: 40, startPoint y: 120, endPoint x: 309, endPoint y: 120, distance: 269.5
click at [309, 120] on tr "2025-08-18 20.979 28.615 24.548.243 157.653 385.339 627.810.356 0,27 2.943.126 …" at bounding box center [382, 120] width 684 height 15
click at [309, 120] on div "385.339" at bounding box center [302, 120] width 48 height 15
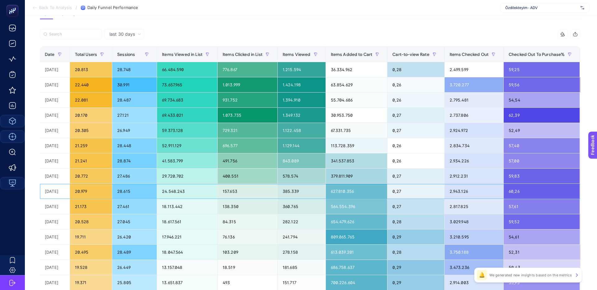
scroll to position [50, 0]
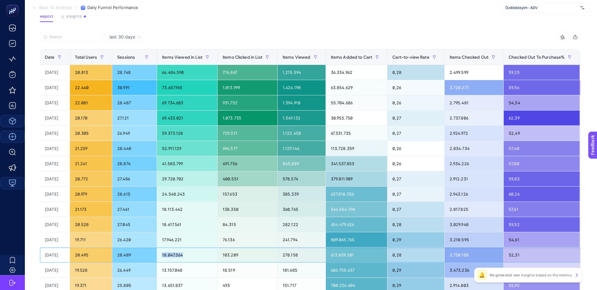
drag, startPoint x: 180, startPoint y: 255, endPoint x: 163, endPoint y: 254, distance: 17.1
click at [163, 254] on tr "2025-08-14 20.495 28.489 18.047.564 103.209 278.158 613.039.201 0,28 3.750.188 …" at bounding box center [382, 255] width 684 height 15
drag, startPoint x: 194, startPoint y: 74, endPoint x: 169, endPoint y: 73, distance: 24.9
click at [169, 73] on div "66.484.590" at bounding box center [187, 72] width 60 height 15
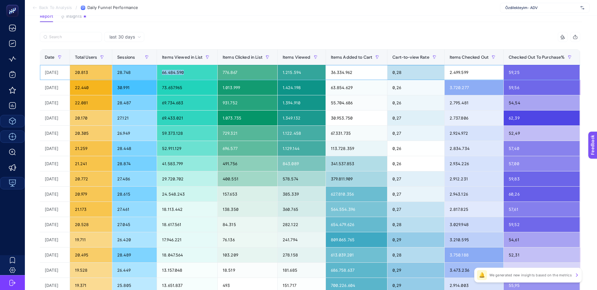
drag, startPoint x: 168, startPoint y: 71, endPoint x: 206, endPoint y: 72, distance: 37.9
click at [206, 72] on div "66.484.590" at bounding box center [187, 72] width 60 height 15
click at [191, 71] on div "66.484.590" at bounding box center [187, 72] width 60 height 15
drag, startPoint x: 175, startPoint y: 72, endPoint x: 169, endPoint y: 72, distance: 5.3
click at [169, 72] on div "66.484.590" at bounding box center [187, 72] width 60 height 15
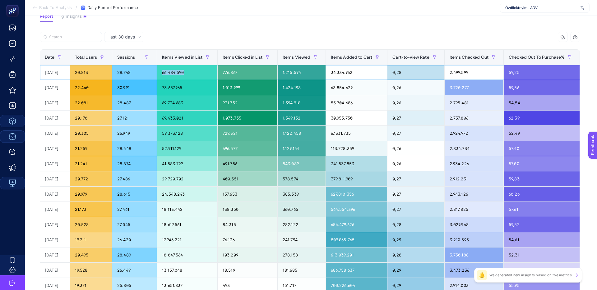
click at [169, 72] on div "66.484.590" at bounding box center [187, 72] width 60 height 15
drag, startPoint x: 185, startPoint y: 72, endPoint x: 196, endPoint y: 72, distance: 10.6
click at [196, 72] on div "66.484.590" at bounding box center [187, 72] width 60 height 15
drag, startPoint x: 197, startPoint y: 72, endPoint x: 185, endPoint y: 71, distance: 12.2
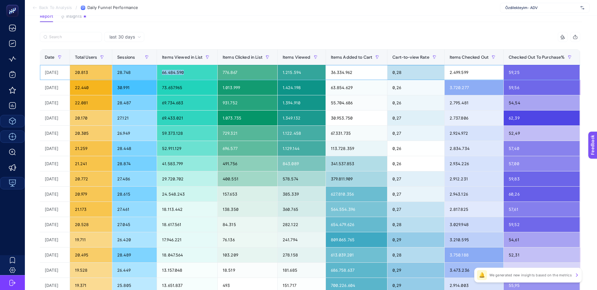
click at [168, 72] on div "66.484.590" at bounding box center [187, 72] width 60 height 15
click at [186, 71] on div "66.484.590" at bounding box center [187, 72] width 60 height 15
drag, startPoint x: 196, startPoint y: 73, endPoint x: 162, endPoint y: 72, distance: 33.6
click at [162, 72] on tr "2025-08-26 20.813 28.748 66.484.590 776.867 1.215.594 36.334.962 0,28 2.499.599…" at bounding box center [382, 72] width 684 height 15
click at [170, 72] on div "66.484.590" at bounding box center [187, 72] width 60 height 15
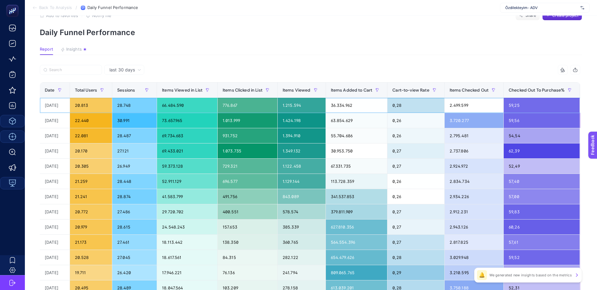
scroll to position [13, 0]
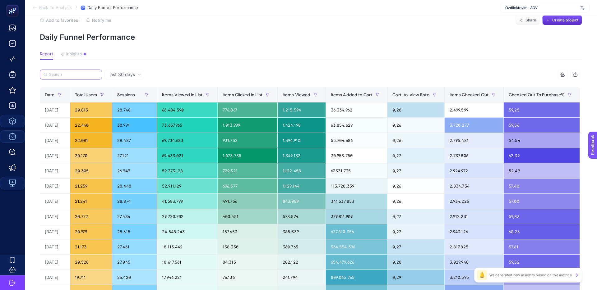
click at [60, 73] on input "Search" at bounding box center [73, 74] width 49 height 5
click at [241, 62] on article "Add to favorites false Notify me Share Create project Daily Funnel Performance …" at bounding box center [311, 246] width 572 height 486
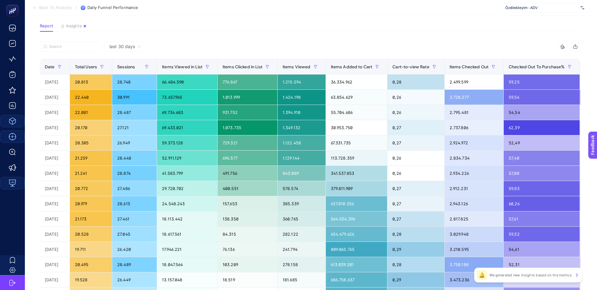
scroll to position [50, 0]
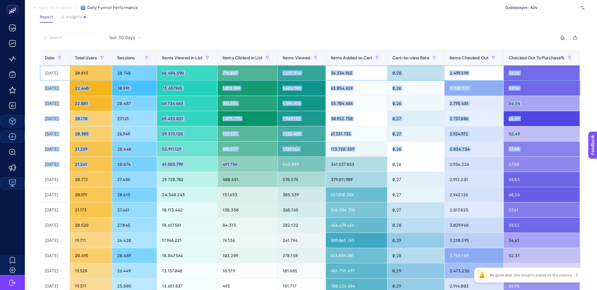
drag, startPoint x: 165, startPoint y: 73, endPoint x: 309, endPoint y: 159, distance: 168.4
click at [309, 159] on tbody "2025-08-26 20.813 28.748 66.484.590 776.867 1.215.594 36.334.962 0,28 2.499.599…" at bounding box center [382, 218] width 684 height 305
drag, startPoint x: 309, startPoint y: 159, endPoint x: 288, endPoint y: 153, distance: 21.7
click at [309, 159] on div "843.089" at bounding box center [302, 164] width 48 height 15
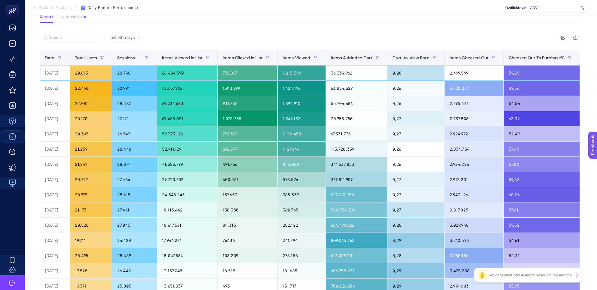
click at [48, 73] on div "2025-08-26" at bounding box center [55, 73] width 30 height 15
click at [37, 103] on div "last 30 days 11 items selected Date Total Users Sessions Items Viewed in List I…" at bounding box center [310, 236] width 550 height 407
